Goal: Complete application form: Complete application form

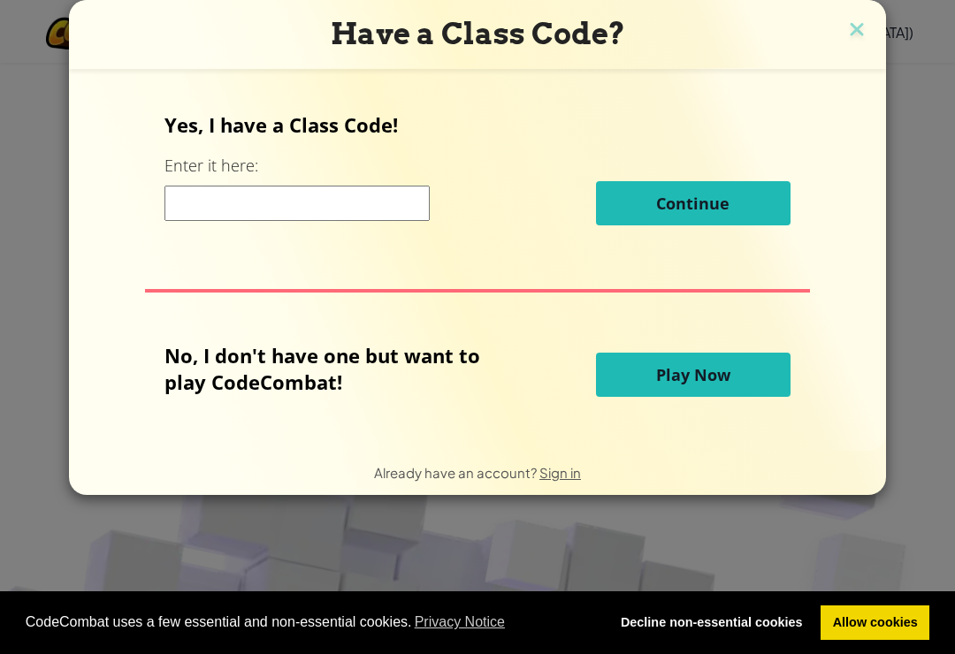
click at [368, 209] on input at bounding box center [296, 203] width 265 height 35
click at [369, 199] on input at bounding box center [296, 203] width 265 height 35
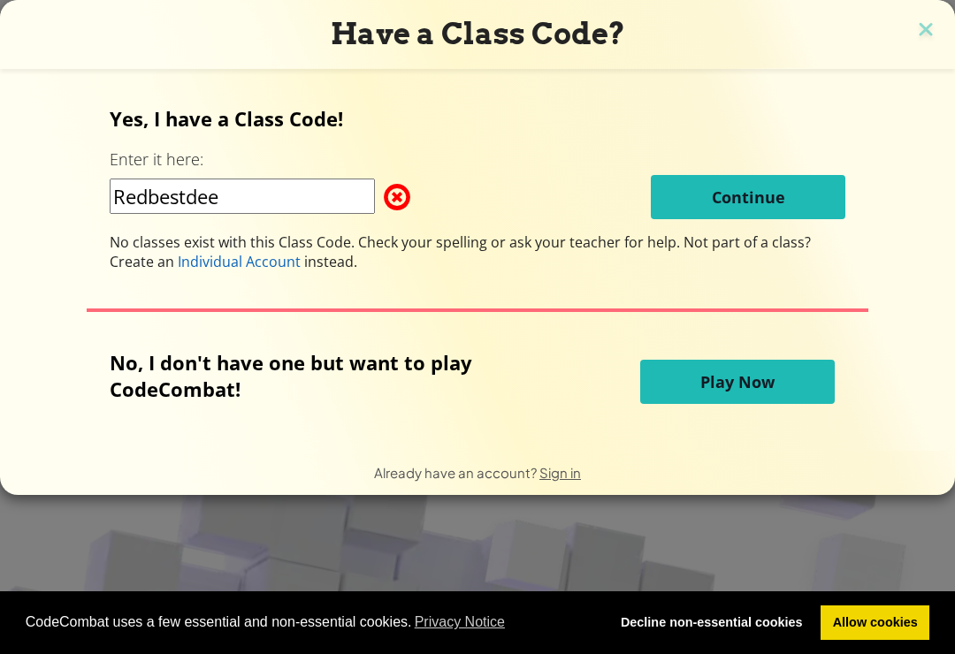
type input "Redbestdeep"
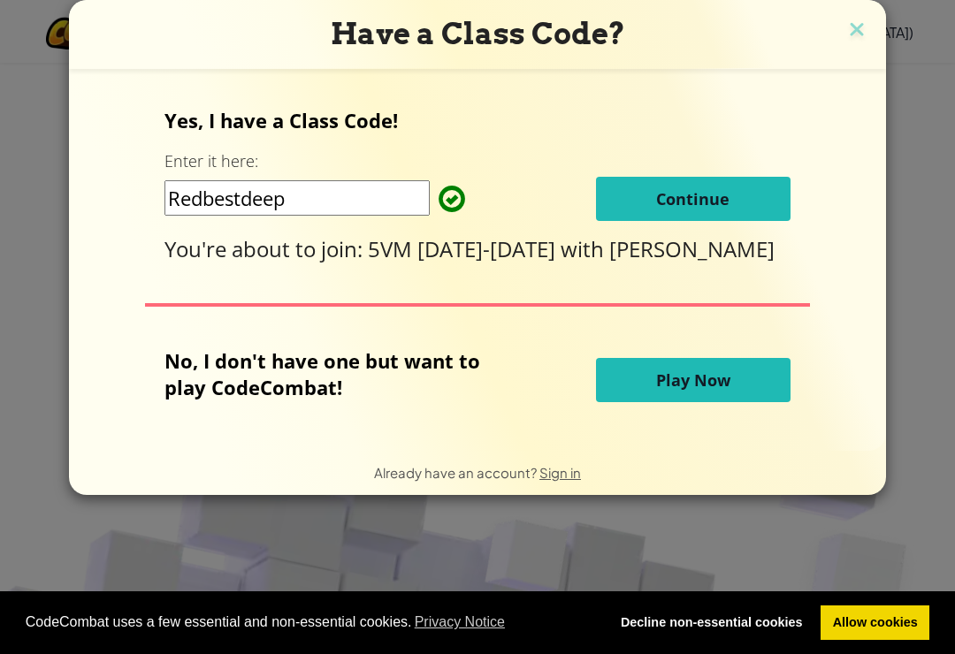
click at [757, 199] on button "Continue" at bounding box center [693, 199] width 194 height 44
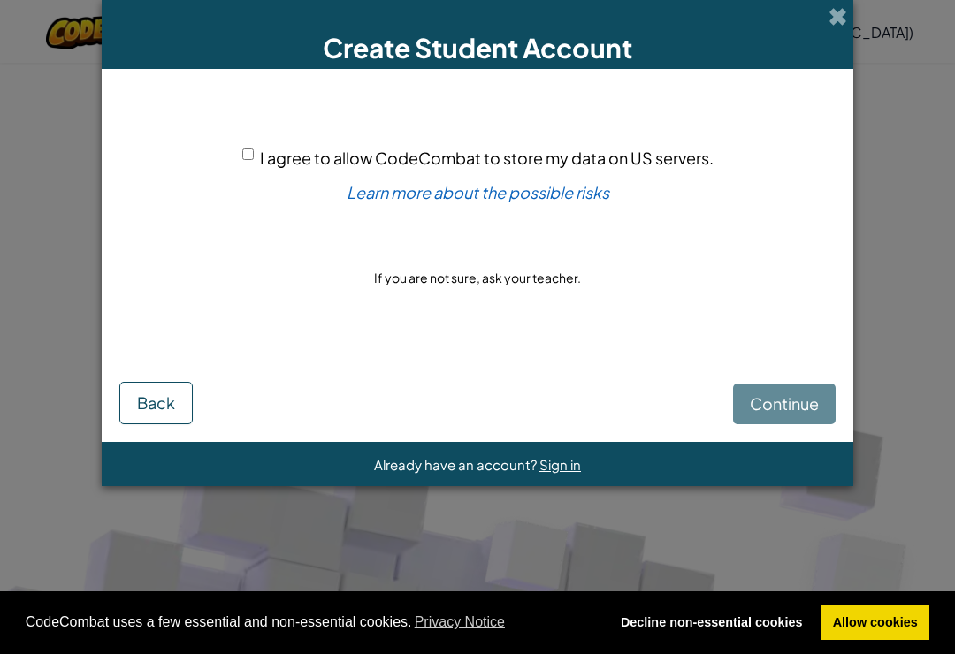
click at [233, 159] on div "I agree to allow CodeCombat to store my data on US servers. Learn more about th…" at bounding box center [477, 218] width 716 height 263
click at [254, 153] on input "I agree to allow CodeCombat to store my data on US servers." at bounding box center [247, 154] width 11 height 11
checkbox input "true"
click at [796, 408] on span "Continue" at bounding box center [784, 403] width 69 height 20
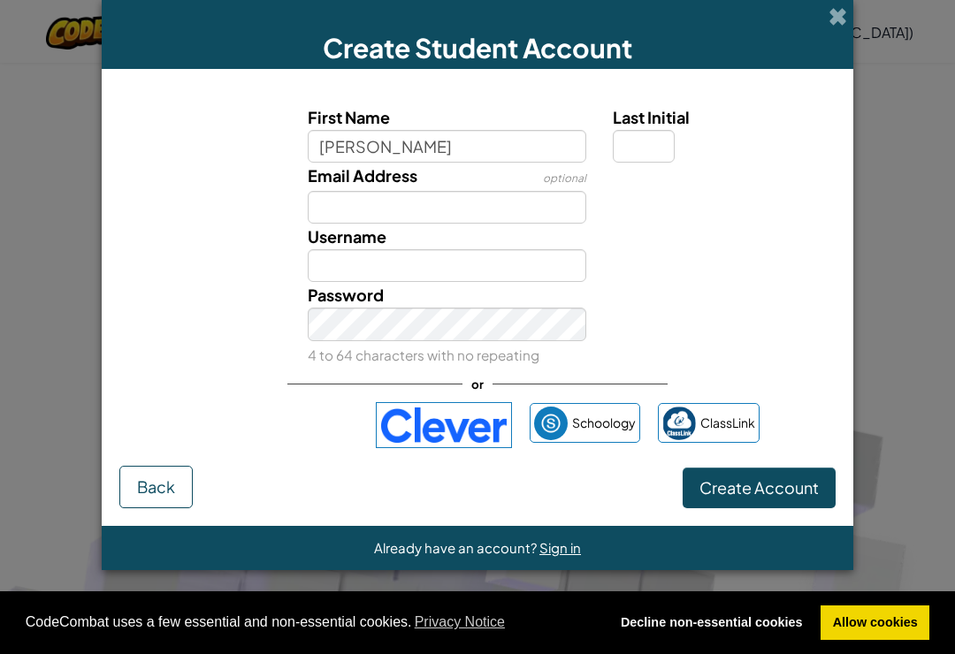
type input "[PERSON_NAME]"
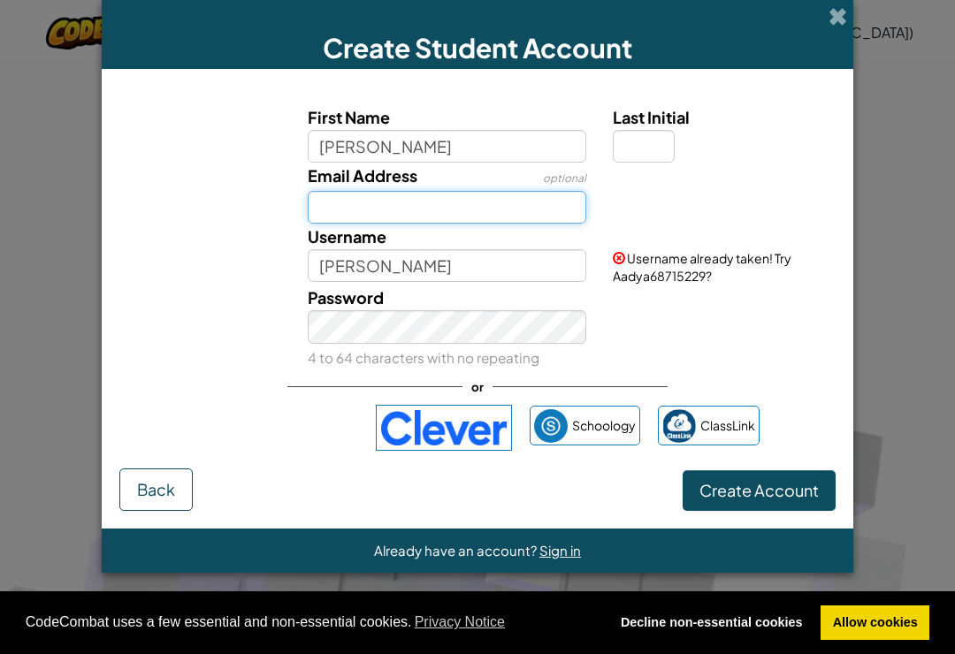
click at [508, 213] on input "Email Address" at bounding box center [447, 207] width 279 height 33
click at [645, 144] on input "Last Initial" at bounding box center [644, 146] width 62 height 33
type input "m"
click at [750, 224] on div "Email Address optional" at bounding box center [477, 193] width 734 height 61
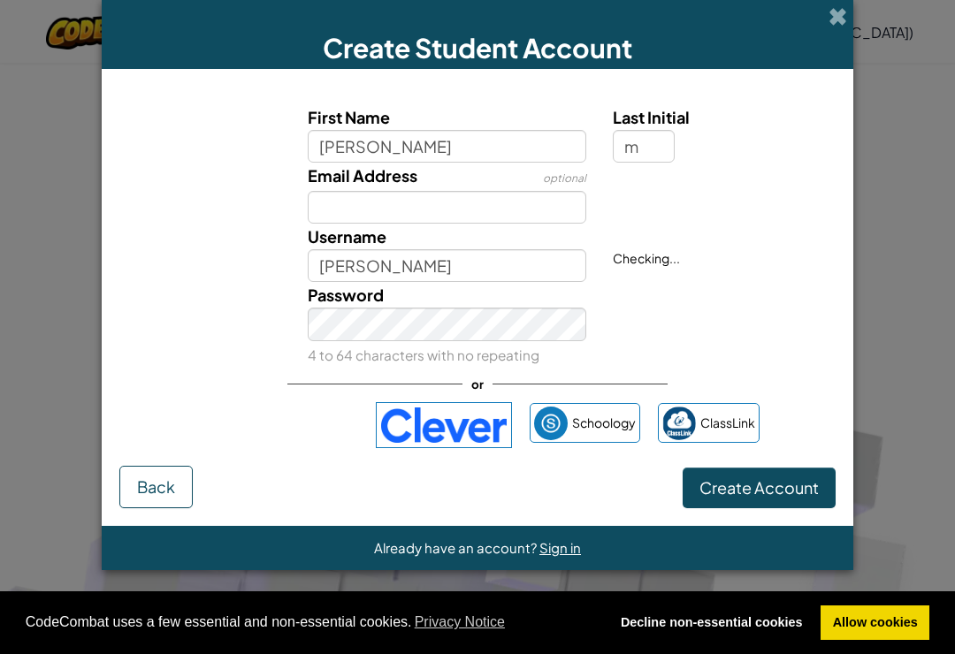
type input "AadyaM"
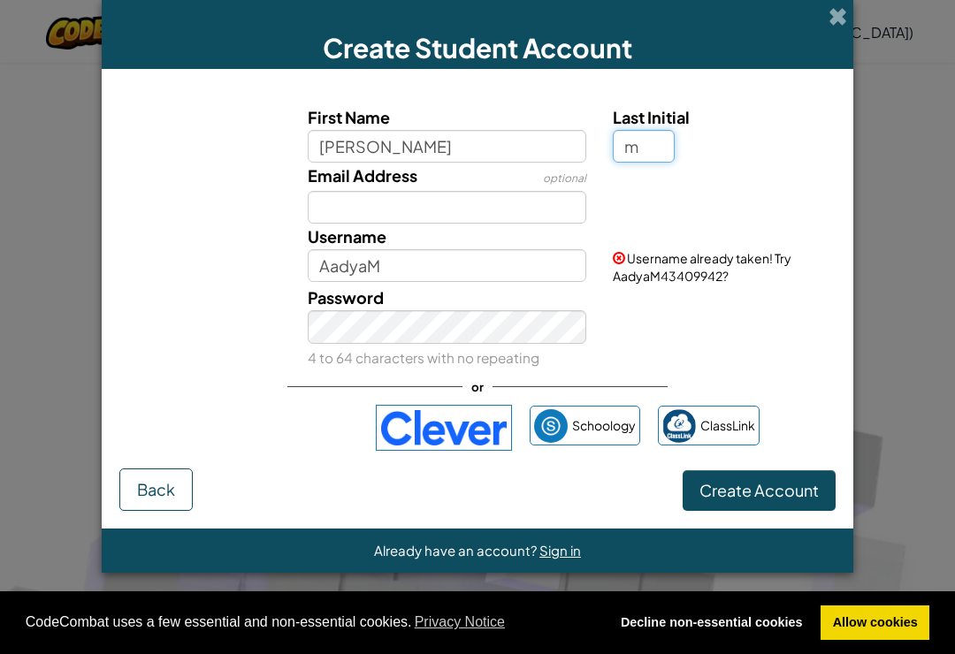
click at [635, 160] on input "m" at bounding box center [644, 146] width 62 height 33
click at [639, 155] on input "m" at bounding box center [644, 146] width 62 height 33
type input "M"
click at [777, 395] on div "First Name [PERSON_NAME] Last Initial M Email Address optional Username AadyaM …" at bounding box center [477, 278] width 716 height 382
click at [774, 354] on div "Password 4 to 64 characters with no repeating" at bounding box center [477, 328] width 734 height 87
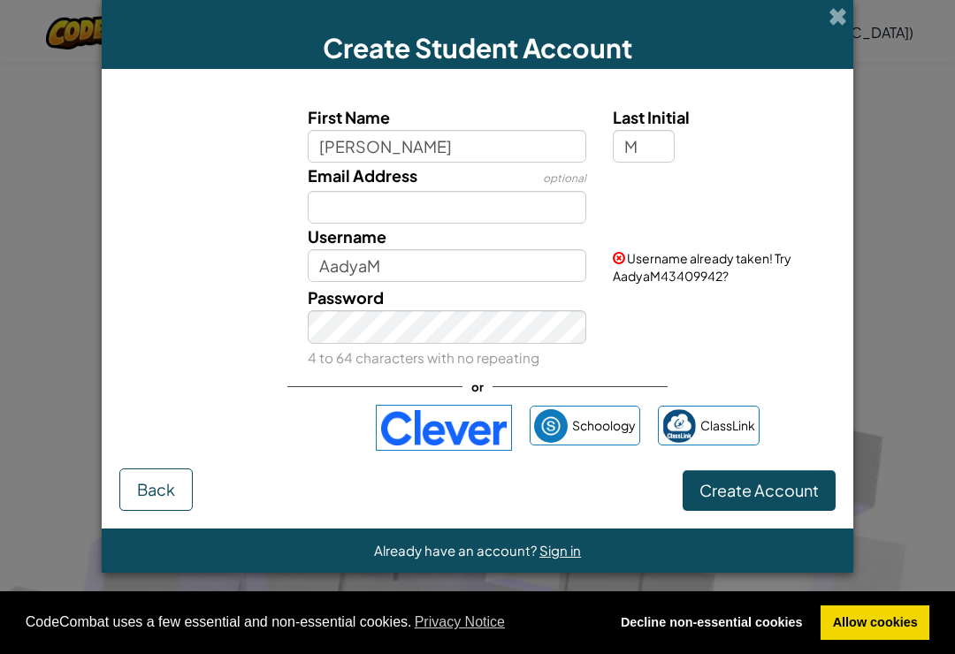
click at [800, 360] on div "Password 4 to 64 characters with no repeating" at bounding box center [477, 328] width 734 height 87
click at [639, 146] on input "M" at bounding box center [644, 146] width 62 height 33
type input "M"
click at [651, 146] on input "M" at bounding box center [644, 146] width 62 height 33
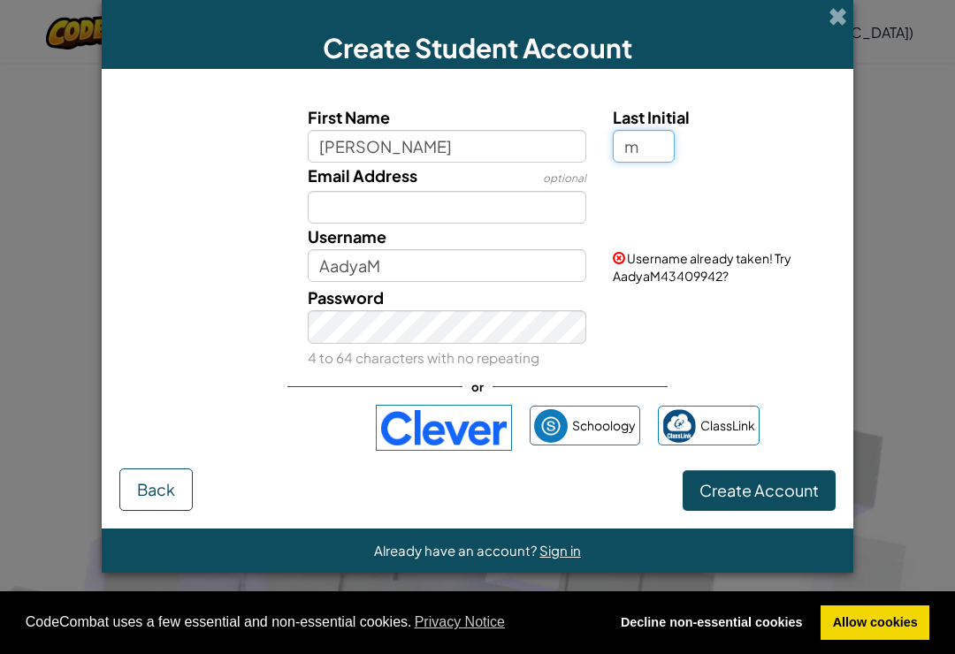
type input "m"
click at [796, 219] on div "Email Address optional" at bounding box center [477, 193] width 734 height 61
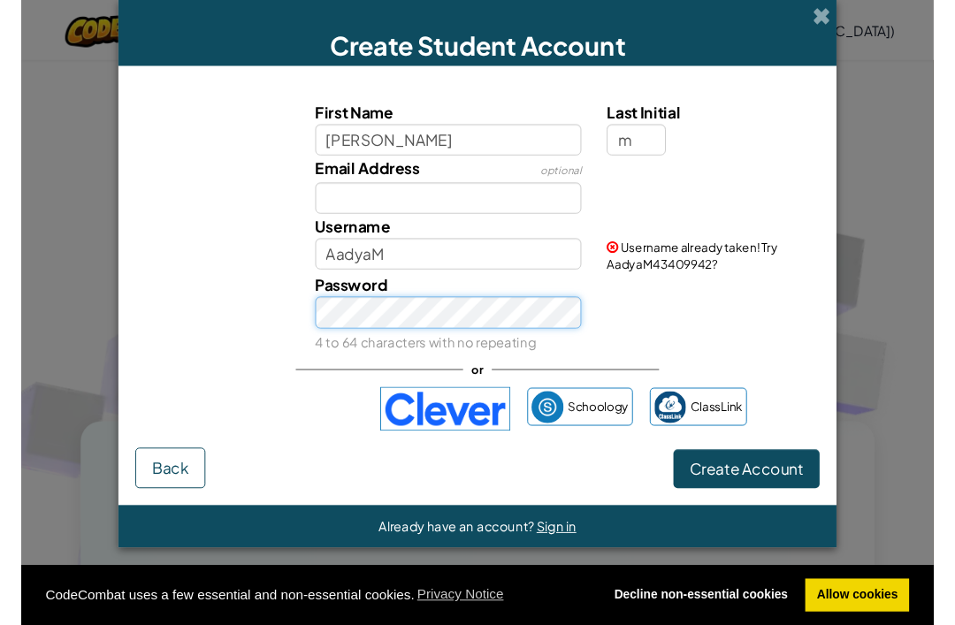
scroll to position [186, 0]
